Goal: Download file/media

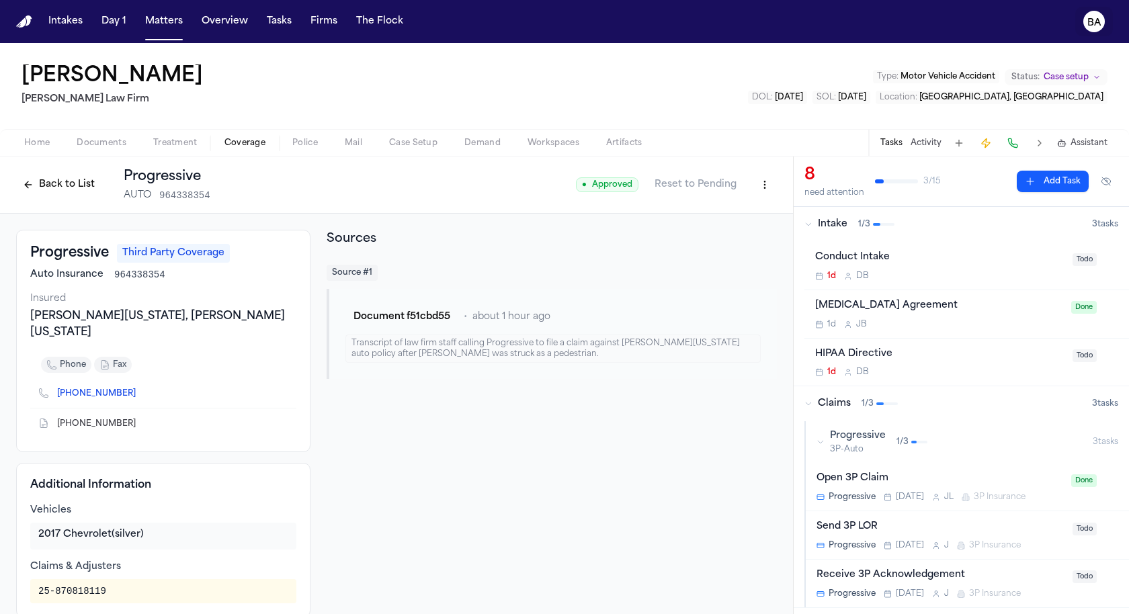
click at [1082, 32] on button "BA" at bounding box center [1094, 22] width 38 height 30
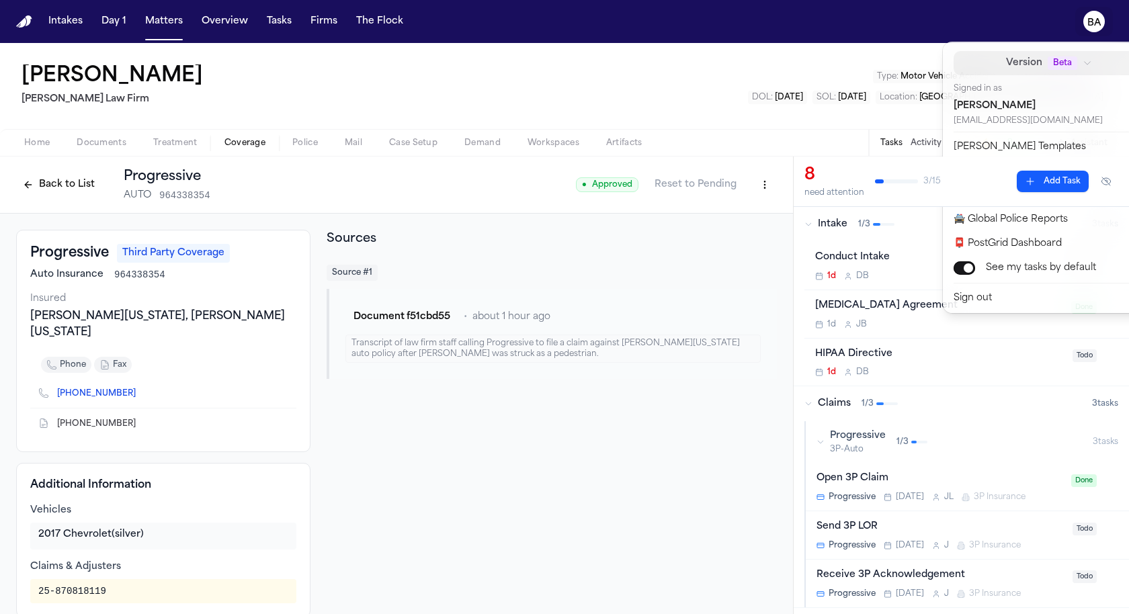
click at [1048, 59] on span "Beta" at bounding box center [1063, 62] width 30 height 13
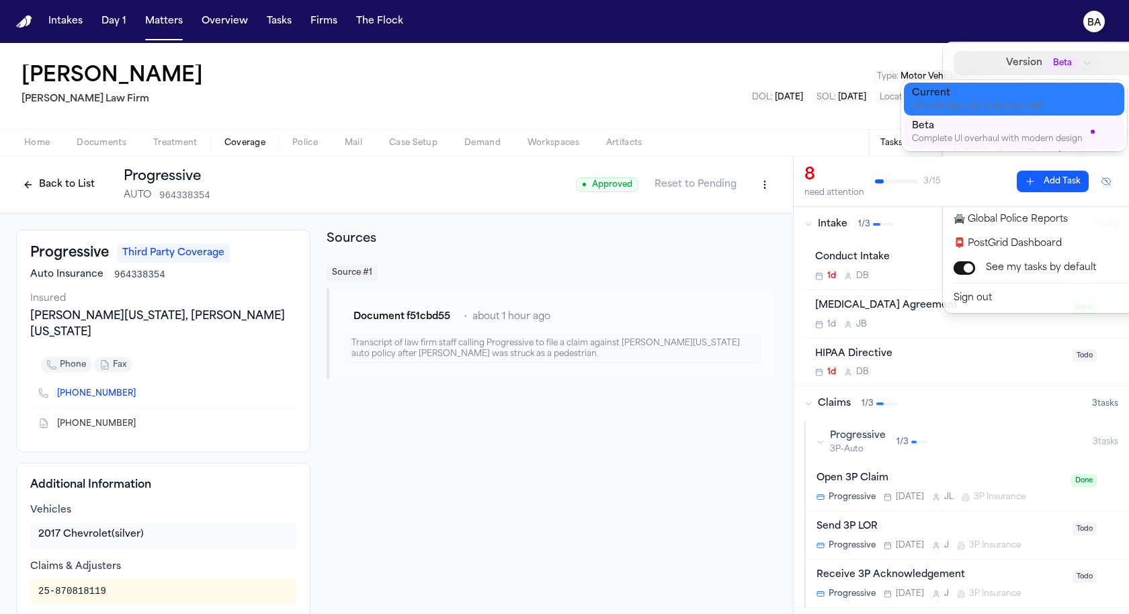
click at [992, 93] on div "Current" at bounding box center [1003, 93] width 183 height 13
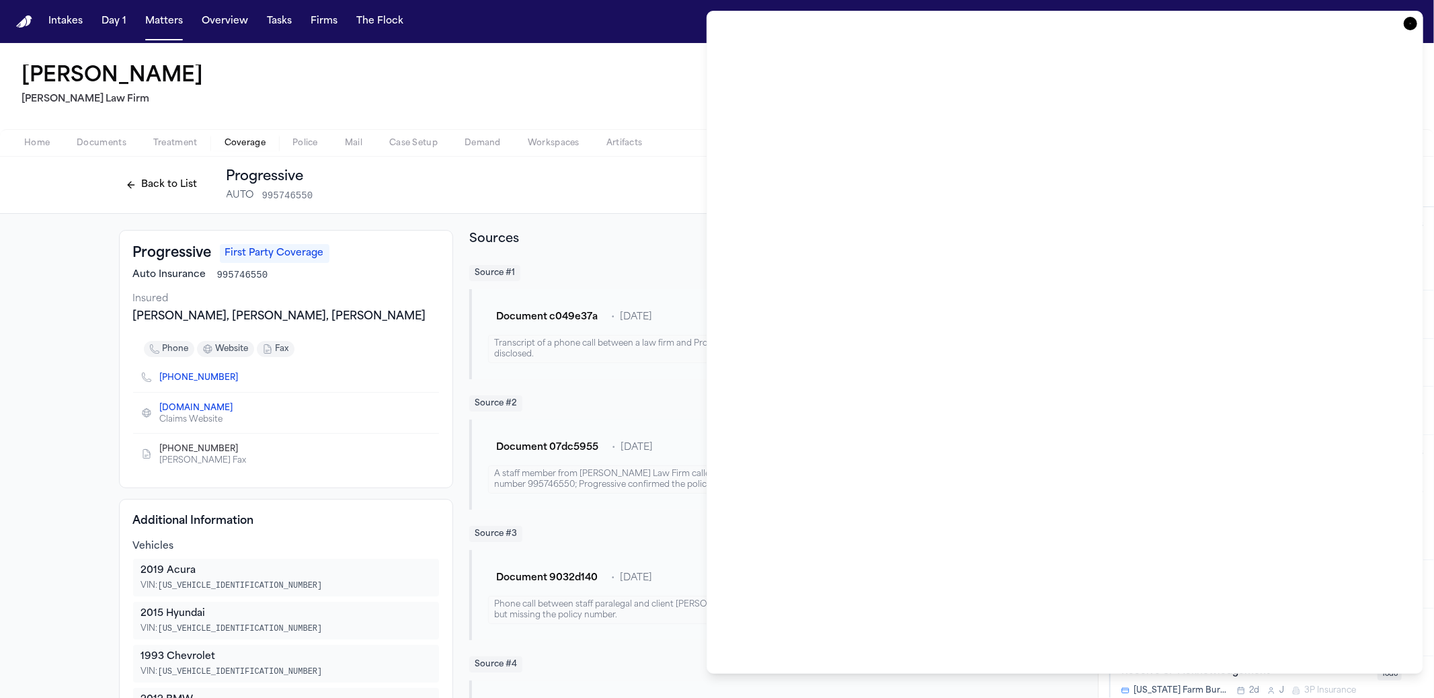
scroll to position [790, 0]
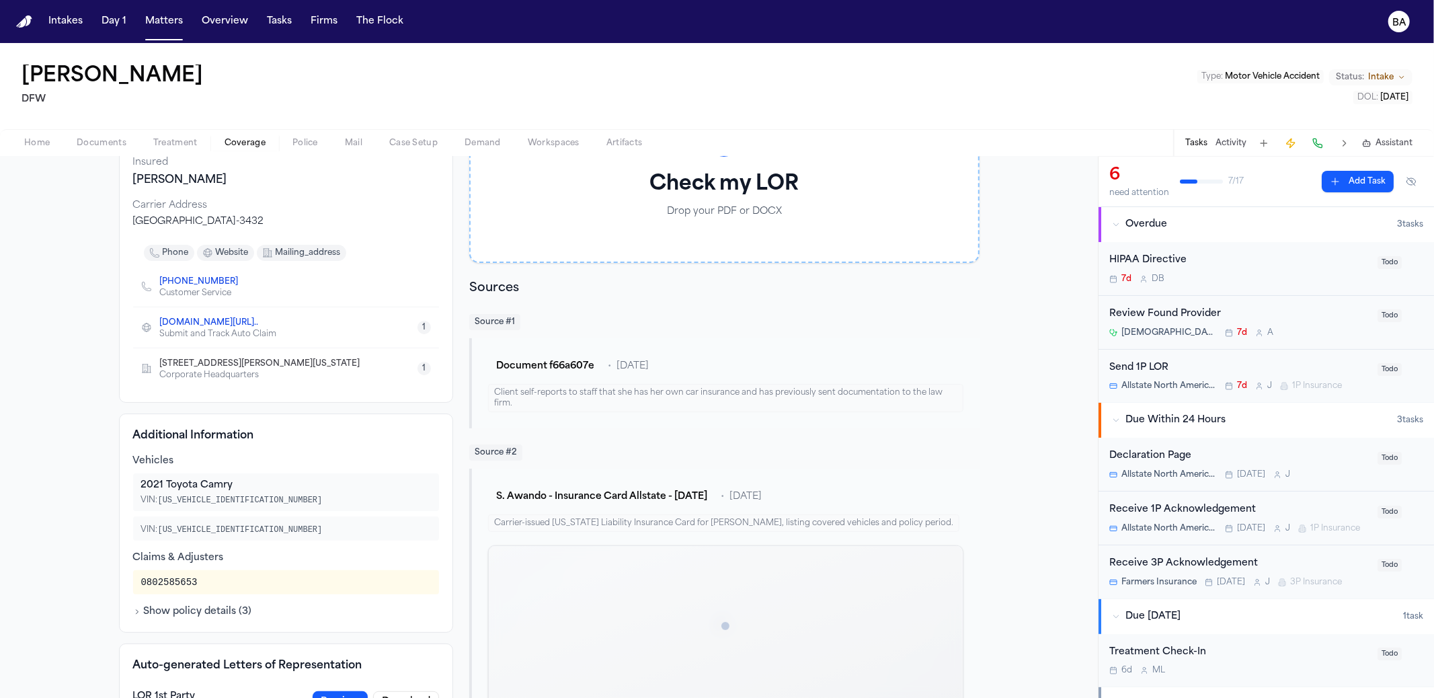
scroll to position [208, 0]
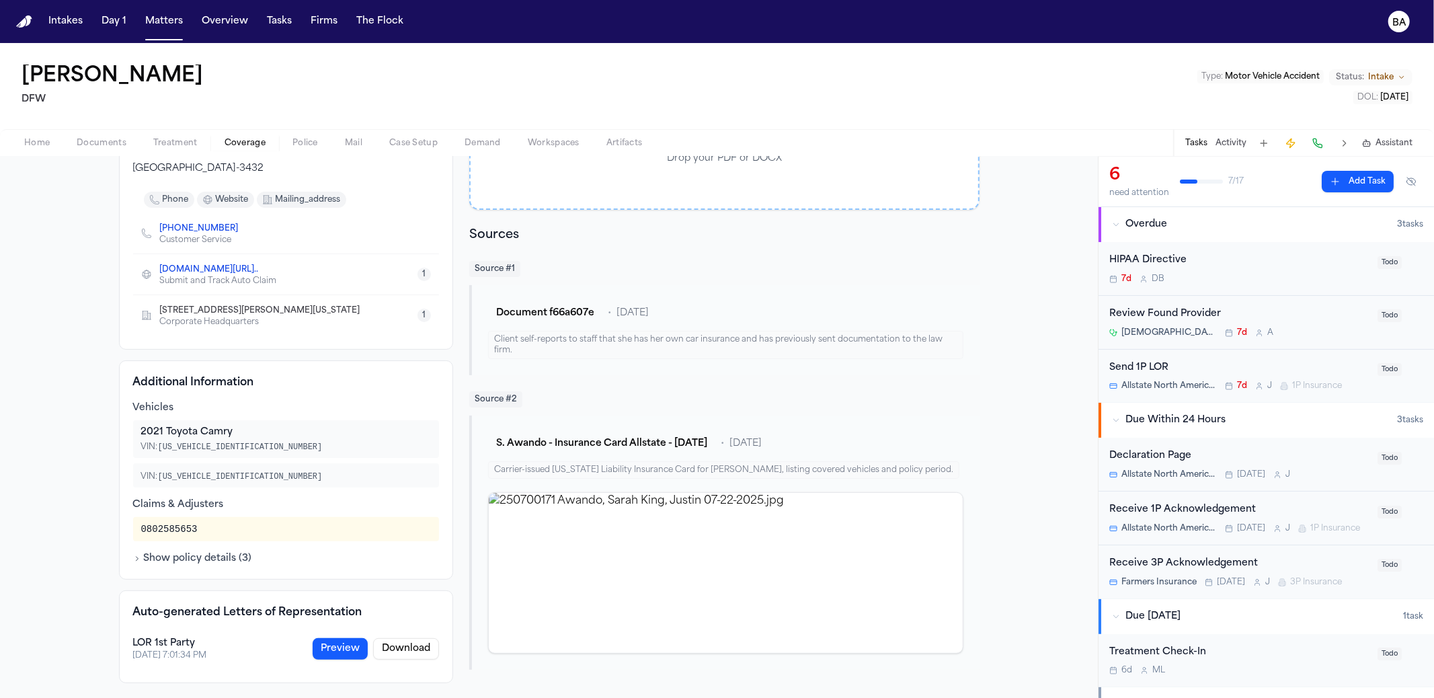
click at [349, 643] on button "Preview" at bounding box center [340, 649] width 55 height 22
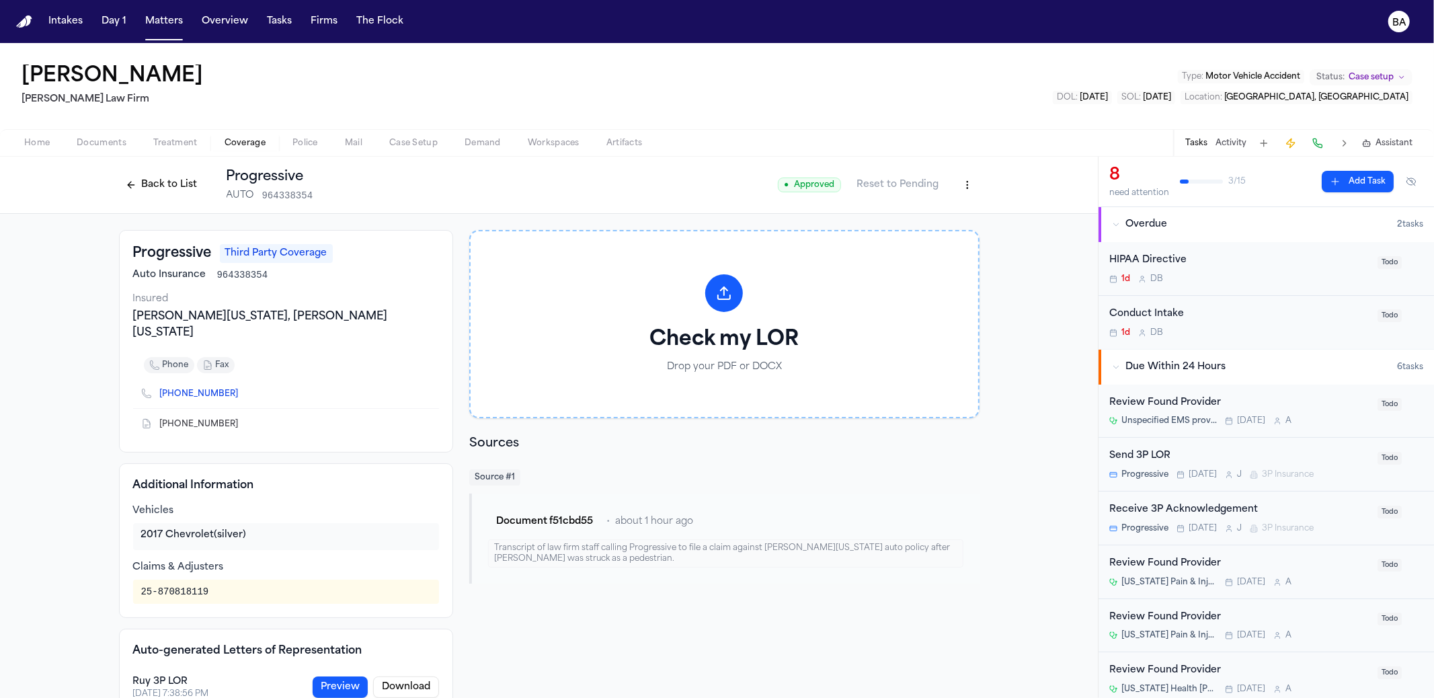
scroll to position [21, 0]
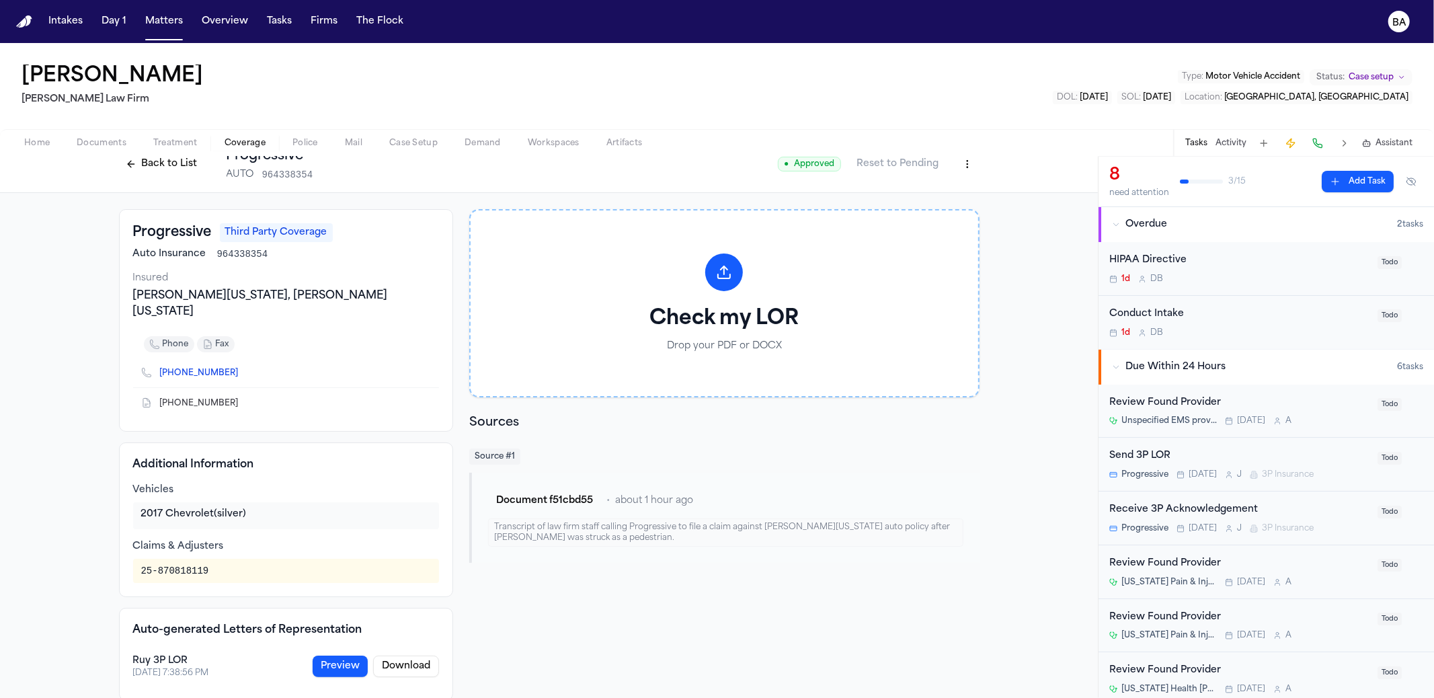
click at [410, 655] on button "Download" at bounding box center [406, 666] width 66 height 22
click at [40, 149] on span "Home" at bounding box center [37, 143] width 26 height 11
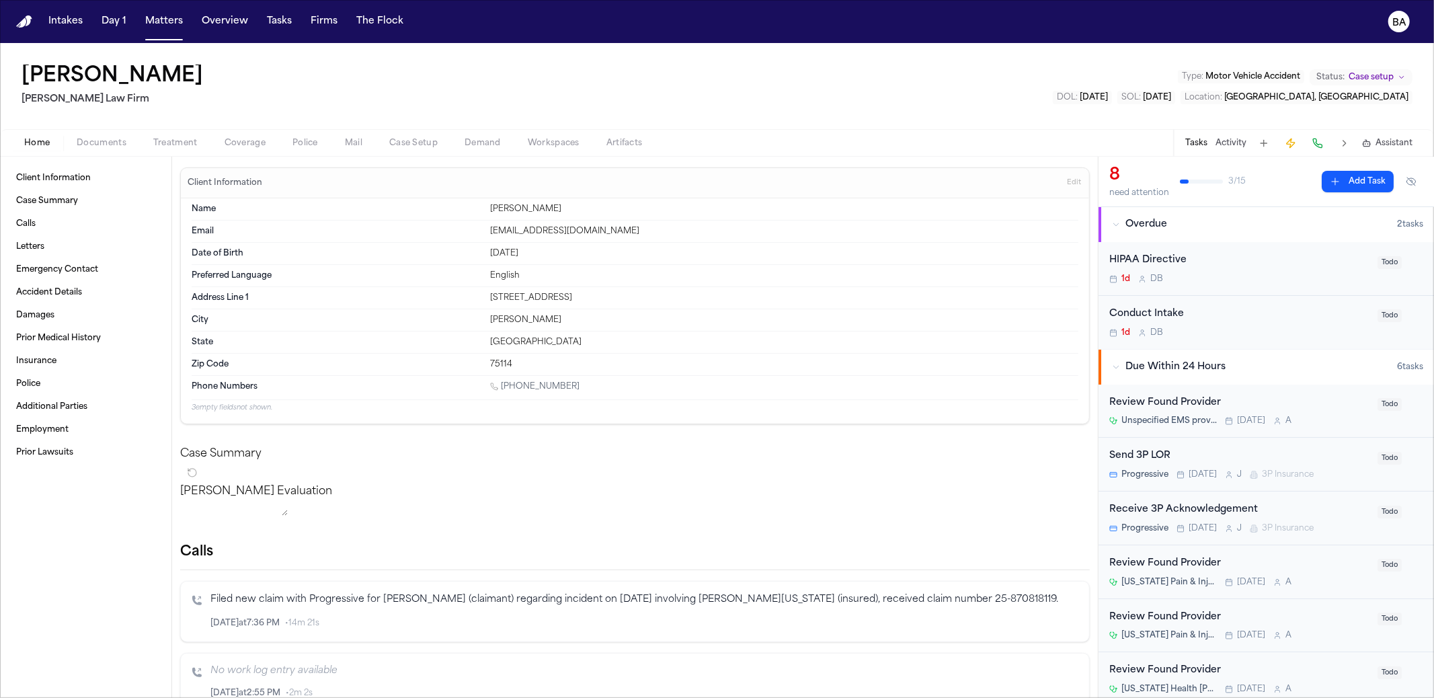
click at [1011, 96] on div "[PERSON_NAME] [PERSON_NAME] Law Firm Type : Motor Vehicle Accident Status: Case…" at bounding box center [717, 86] width 1434 height 86
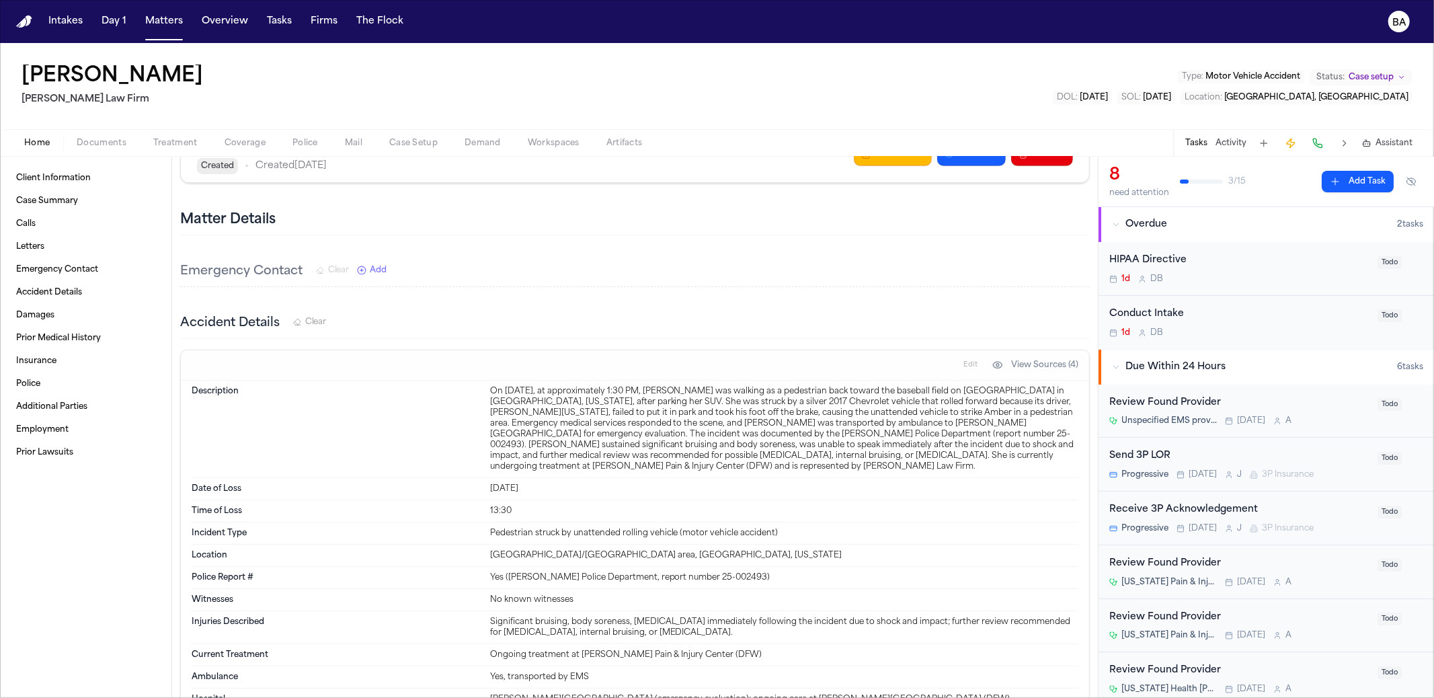
scroll to position [825, 0]
